Goal: Task Accomplishment & Management: Complete application form

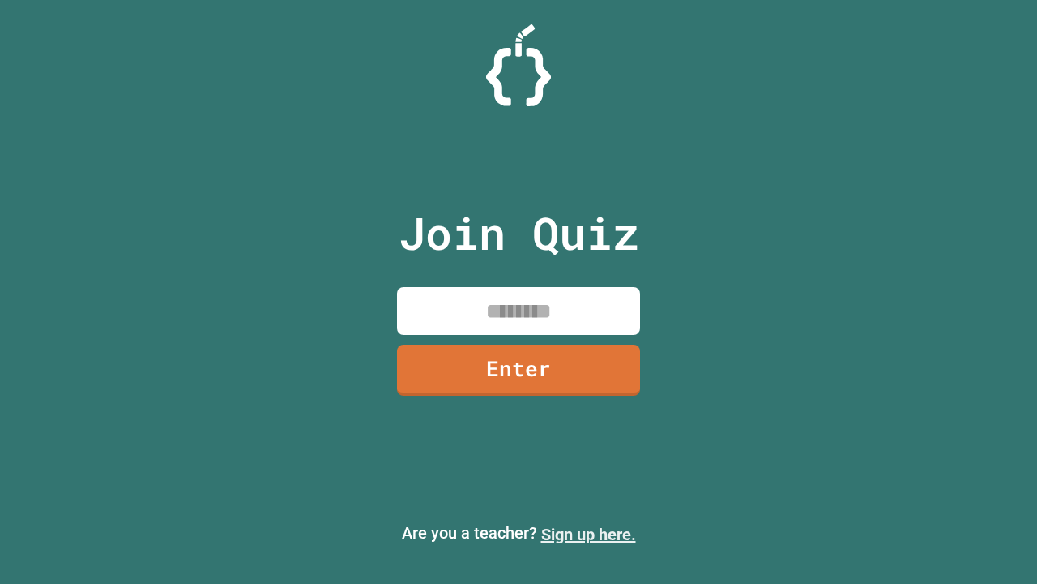
click at [588, 534] on link "Sign up here." at bounding box center [588, 533] width 95 height 19
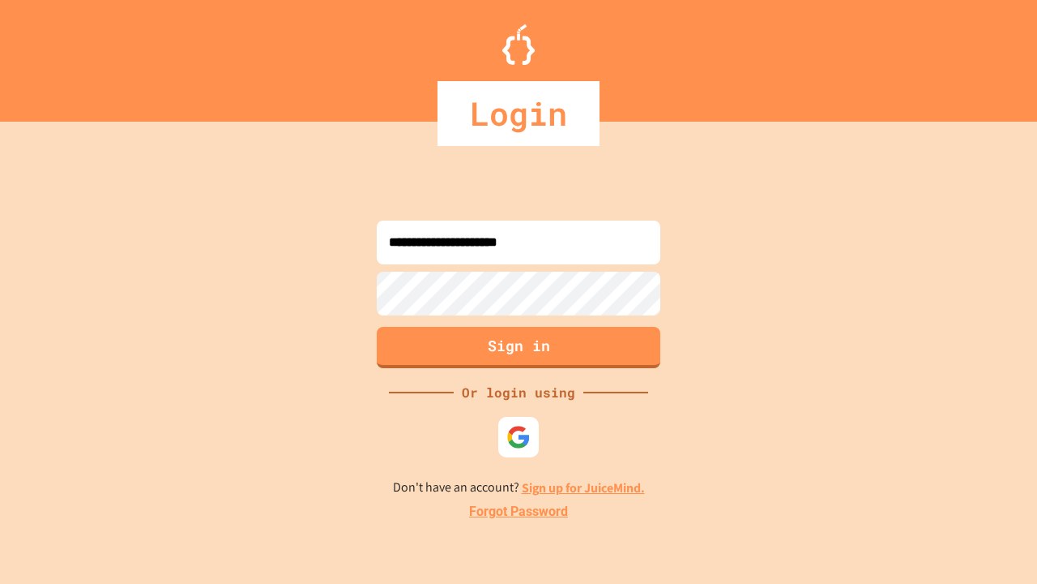
type input "**********"
